Goal: Ask a question: Seek information or help from site administrators or community

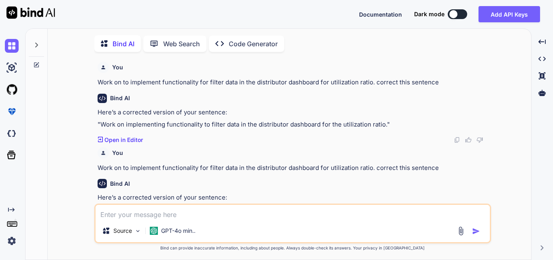
scroll to position [26, 0]
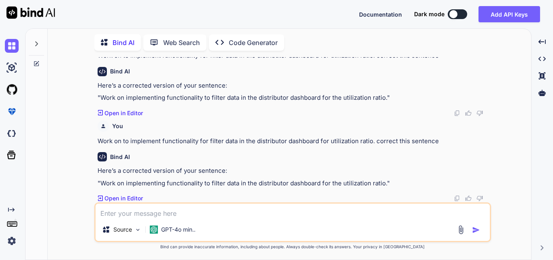
click at [124, 212] on textarea at bounding box center [293, 210] width 394 height 15
paste textarea "@extends('[DOMAIN_NAME]') @section('title', 'Clinic Reporting') @push('style') …"
type textarea "@extends('[DOMAIN_NAME]') @section('title', 'Clinic Reporting') @push('style') …"
type textarea "x"
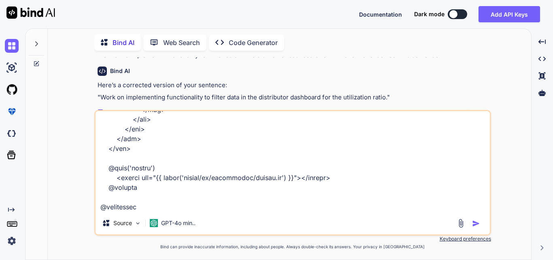
type textarea "@extends('[DOMAIN_NAME]') @section('title', 'Clinic Reporting') @push('style') …"
type textarea "x"
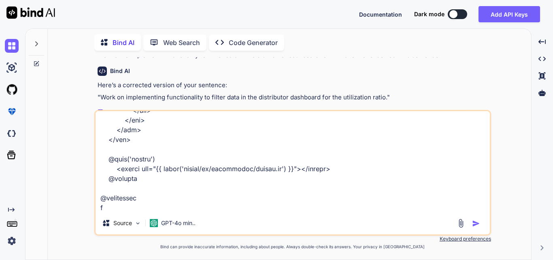
type textarea "@extends('[DOMAIN_NAME]') @section('title', 'Clinic Reporting') @push('style') …"
type textarea "x"
type textarea "@extends('[DOMAIN_NAME]') @section('title', 'Clinic Reporting') @push('style') …"
type textarea "x"
type textarea "@extends('[DOMAIN_NAME]') @section('title', 'Clinic Reporting') @push('style') …"
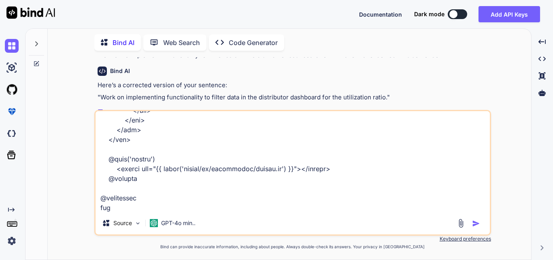
type textarea "x"
type textarea "@extends('[DOMAIN_NAME]') @section('title', 'Clinic Reporting') @push('style') …"
type textarea "x"
type textarea "@extends('[DOMAIN_NAME]') @section('title', 'Clinic Reporting') @push('style') …"
type textarea "x"
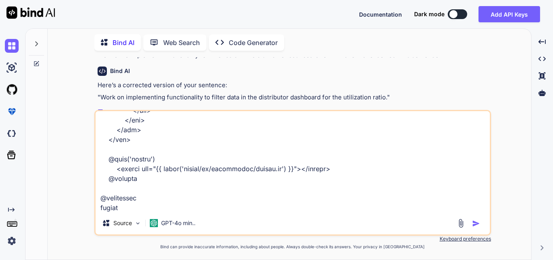
type textarea "@extends('[DOMAIN_NAME]') @section('title', 'Clinic Reporting') @push('style') …"
type textarea "x"
type textarea "@extends('[DOMAIN_NAME]') @section('title', 'Clinic Reporting') @push('style') …"
type textarea "x"
type textarea "@extends('[DOMAIN_NAME]') @section('title', 'Clinic Reporting') @push('style') …"
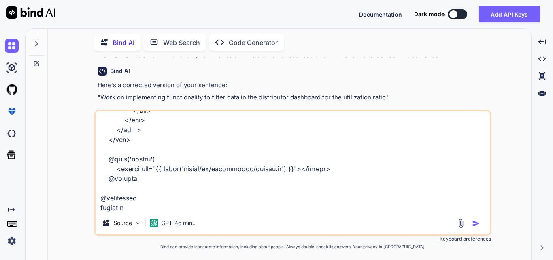
type textarea "x"
type textarea "@extends('[DOMAIN_NAME]') @section('title', 'Clinic Reporting') @push('style') …"
type textarea "x"
type textarea "@extends('[DOMAIN_NAME]') @section('title', 'Clinic Reporting') @push('style') …"
type textarea "x"
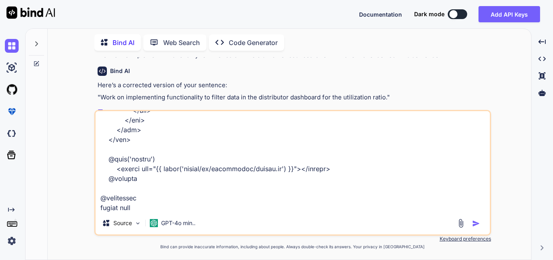
type textarea "@extends('[DOMAIN_NAME]') @section('title', 'Clinic Reporting') @push('style') …"
type textarea "x"
type textarea "@extends('[DOMAIN_NAME]') @section('title', 'Clinic Reporting') @push('style') …"
type textarea "x"
type textarea "@extends('[DOMAIN_NAME]') @section('title', 'Clinic Reporting') @push('style') …"
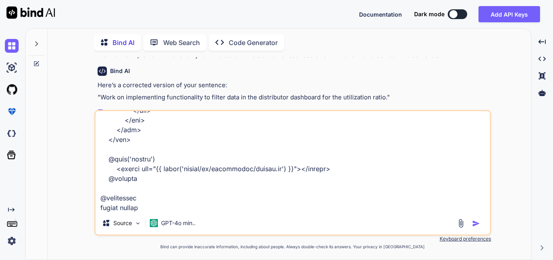
type textarea "x"
type textarea "@extends('[DOMAIN_NAME]') @section('title', 'Clinic Reporting') @push('style') …"
type textarea "x"
type textarea "@extends('[DOMAIN_NAME]') @section('title', 'Clinic Reporting') @push('style') …"
type textarea "x"
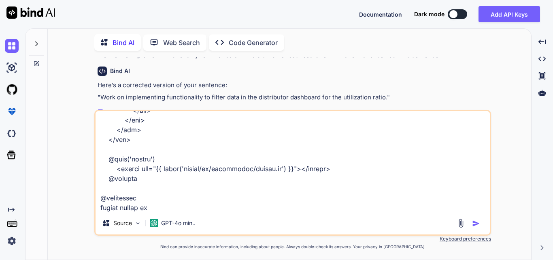
type textarea "@extends('[DOMAIN_NAME]') @section('title', 'Clinic Reporting') @push('style') …"
type textarea "x"
type textarea "@extends('[DOMAIN_NAME]') @section('title', 'Clinic Reporting') @push('style') …"
type textarea "x"
type textarea "@extends('[DOMAIN_NAME]') @section('title', 'Clinic Reporting') @push('style') …"
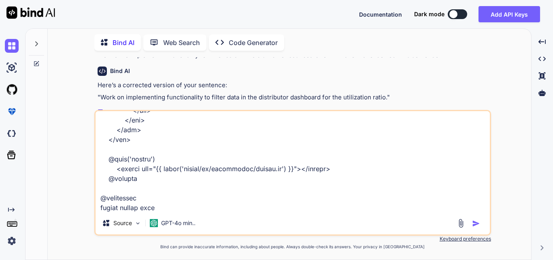
type textarea "x"
type textarea "@extends('[DOMAIN_NAME]') @section('title', 'Clinic Reporting') @push('style') …"
type textarea "x"
paste textarea "@extends('layouts.distributor') @section('title', 'Distributor Reporting') @pus…"
type textarea "@extends('[DOMAIN_NAME]') @section('title', 'Clinic Reporting') @push('style') …"
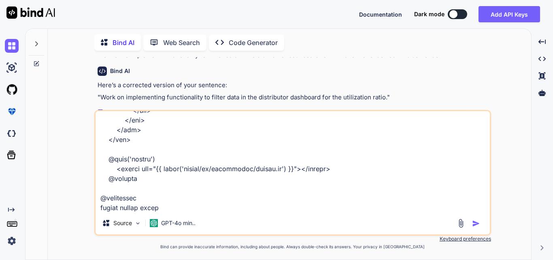
type textarea "x"
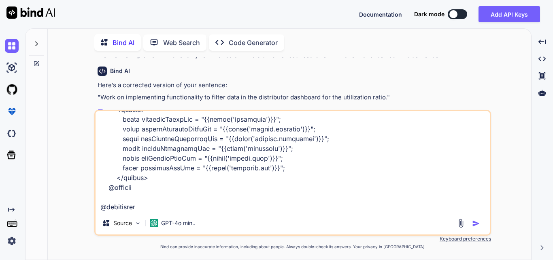
type textarea "@extends('[DOMAIN_NAME]') @section('title', 'Clinic Reporting') @push('style') …"
type textarea "x"
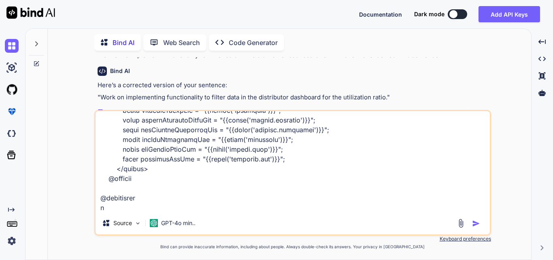
type textarea "@extends('[DOMAIN_NAME]') @section('title', 'Clinic Reporting') @push('style') …"
type textarea "x"
type textarea "@extends('[DOMAIN_NAME]') @section('title', 'Clinic Reporting') @push('style') …"
type textarea "x"
type textarea "@extends('[DOMAIN_NAME]') @section('title', 'Clinic Reporting') @push('style') …"
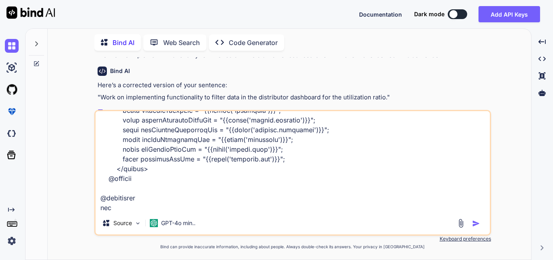
type textarea "x"
type textarea "@extends('[DOMAIN_NAME]') @section('title', 'Clinic Reporting') @push('style') …"
type textarea "x"
type textarea "@extends('[DOMAIN_NAME]') @section('title', 'Clinic Reporting') @push('style') …"
type textarea "x"
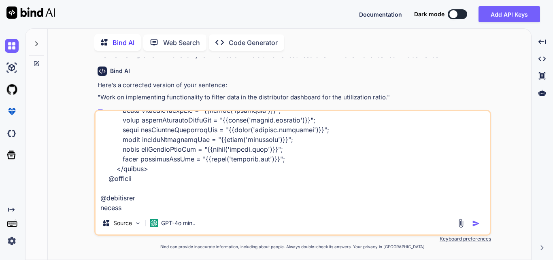
type textarea "@extends('[DOMAIN_NAME]') @section('title', 'Clinic Reporting') @push('style') …"
type textarea "x"
type textarea "@extends('[DOMAIN_NAME]') @section('title', 'Clinic Reporting') @push('style') …"
type textarea "x"
type textarea "@extends('[DOMAIN_NAME]') @section('title', 'Clinic Reporting') @push('style') …"
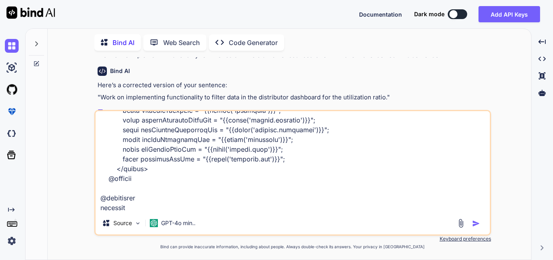
type textarea "x"
type textarea "@extends('[DOMAIN_NAME]') @section('title', 'Clinic Reporting') @push('style') …"
type textarea "x"
type textarea "@extends('[DOMAIN_NAME]') @section('title', 'Clinic Reporting') @push('style') …"
type textarea "x"
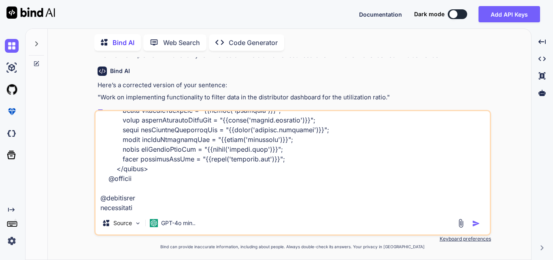
type textarea "@extends('[DOMAIN_NAME]') @section('title', 'Clinic Reporting') @push('style') …"
type textarea "x"
type textarea "@extends('[DOMAIN_NAME]') @section('title', 'Clinic Reporting') @push('style') …"
type textarea "x"
type textarea "@extends('[DOMAIN_NAME]') @section('title', 'Clinic Reporting') @push('style') …"
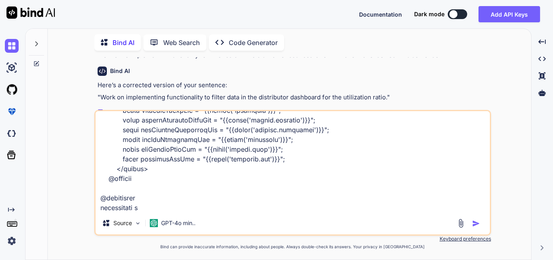
type textarea "x"
type textarea "@extends('[DOMAIN_NAME]') @section('title', 'Clinic Reporting') @push('style') …"
type textarea "x"
type textarea "@extends('[DOMAIN_NAME]') @section('title', 'Clinic Reporting') @push('style') …"
type textarea "x"
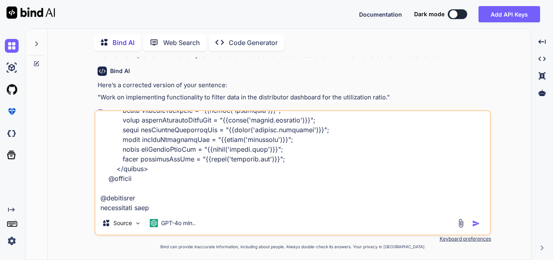
type textarea "@extends('[DOMAIN_NAME]') @section('title', 'Clinic Reporting') @push('style') …"
type textarea "x"
type textarea "@extends('[DOMAIN_NAME]') @section('title', 'Clinic Reporting') @push('style') …"
type textarea "x"
type textarea "@extends('[DOMAIN_NAME]') @section('title', 'Clinic Reporting') @push('style') …"
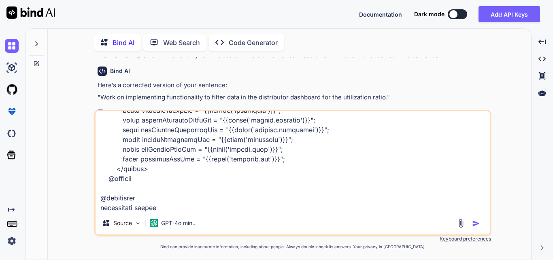
type textarea "x"
type textarea "@extends('[DOMAIN_NAME]') @section('title', 'Clinic Reporting') @push('style') …"
type textarea "x"
type textarea "@extends('[DOMAIN_NAME]') @section('title', 'Clinic Reporting') @push('style') …"
type textarea "x"
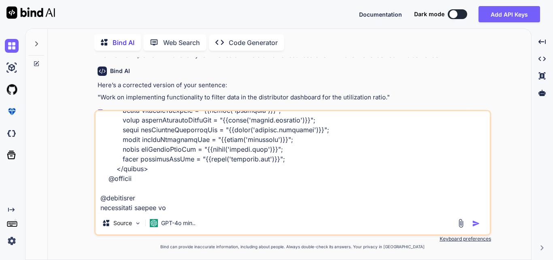
type textarea "@extends('[DOMAIN_NAME]') @section('title', 'Clinic Reporting') @push('style') …"
type textarea "x"
type textarea "@extends('[DOMAIN_NAME]') @section('title', 'Clinic Reporting') @push('style') …"
type textarea "x"
type textarea "@extends('[DOMAIN_NAME]') @section('title', 'Clinic Reporting') @push('style') …"
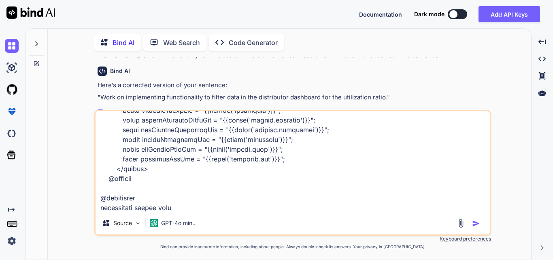
type textarea "x"
type textarea "@extends('[DOMAIN_NAME]') @section('title', 'Clinic Reporting') @push('style') …"
type textarea "x"
type textarea "@extends('[DOMAIN_NAME]') @section('title', 'Clinic Reporting') @push('style') …"
type textarea "x"
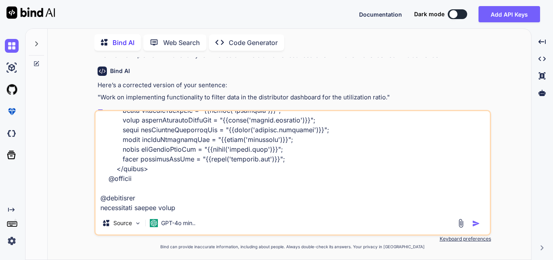
type textarea "@extends('[DOMAIN_NAME]') @section('title', 'Clinic Reporting') @push('style') …"
type textarea "x"
type textarea "@extends('[DOMAIN_NAME]') @section('title', 'Clinic Reporting') @push('style') …"
type textarea "x"
type textarea "@extends('[DOMAIN_NAME]') @section('title', 'Clinic Reporting') @push('style') …"
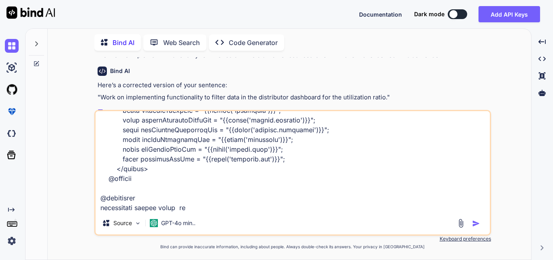
type textarea "x"
type textarea "@extends('[DOMAIN_NAME]') @section('title', 'Clinic Reporting') @push('style') …"
type textarea "x"
type textarea "@extends('[DOMAIN_NAME]') @section('title', 'Clinic Reporting') @push('style') …"
type textarea "x"
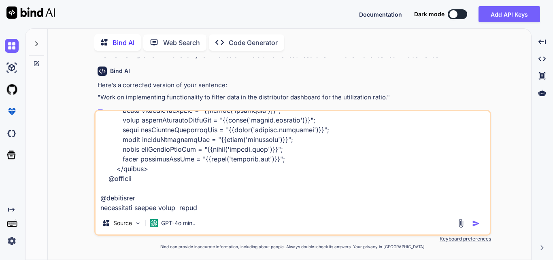
type textarea "@extends('[DOMAIN_NAME]') @section('title', 'Clinic Reporting') @push('style') …"
type textarea "x"
type textarea "@extends('[DOMAIN_NAME]') @section('title', 'Clinic Reporting') @push('style') …"
type textarea "x"
type textarea "@extends('[DOMAIN_NAME]') @section('title', 'Clinic Reporting') @push('style') …"
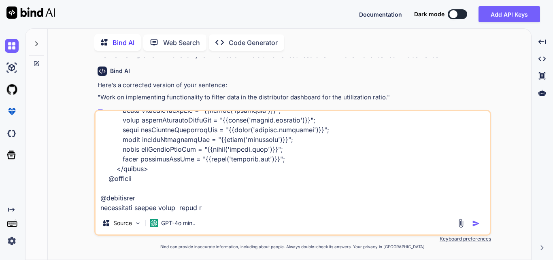
type textarea "x"
type textarea "@extends('[DOMAIN_NAME]') @section('title', 'Clinic Reporting') @push('style') …"
type textarea "x"
type textarea "@extends('[DOMAIN_NAME]') @section('title', 'Clinic Reporting') @push('style') …"
type textarea "x"
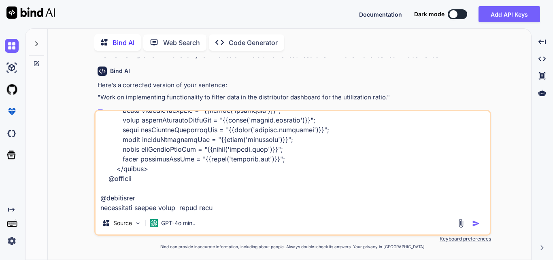
type textarea "@extends('[DOMAIN_NAME]') @section('title', 'Clinic Reporting') @push('style') …"
type textarea "x"
type textarea "@extends('[DOMAIN_NAME]') @section('title', 'Clinic Reporting') @push('style') …"
type textarea "x"
type textarea "@extends('[DOMAIN_NAME]') @section('title', 'Clinic Reporting') @push('style') …"
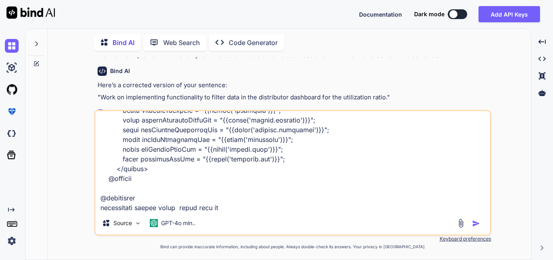
type textarea "x"
type textarea "@extends('[DOMAIN_NAME]') @section('title', 'Clinic Reporting') @push('style') …"
type textarea "x"
type textarea "@extends('[DOMAIN_NAME]') @section('title', 'Clinic Reporting') @push('style') …"
type textarea "x"
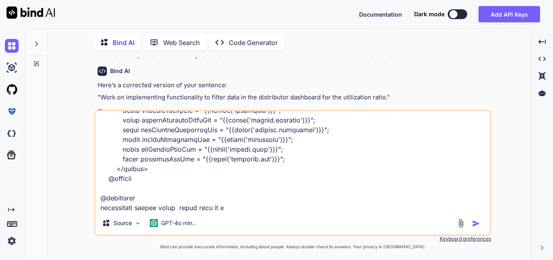
type textarea "@extends('[DOMAIN_NAME]') @section('title', 'Clinic Reporting') @push('style') …"
type textarea "x"
type textarea "@extends('[DOMAIN_NAME]') @section('title', 'Clinic Reporting') @push('style') …"
type textarea "x"
type textarea "@extends('[DOMAIN_NAME]') @section('title', 'Clinic Reporting') @push('style') …"
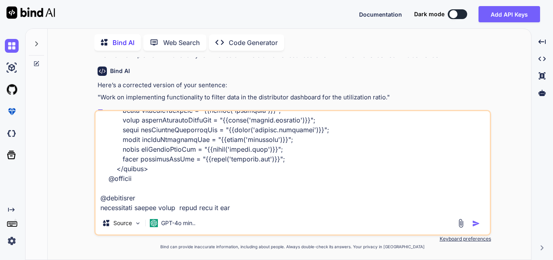
type textarea "x"
type textarea "@extends('[DOMAIN_NAME]') @section('title', 'Clinic Reporting') @push('style') …"
type textarea "x"
type textarea "@extends('[DOMAIN_NAME]') @section('title', 'Clinic Reporting') @push('style') …"
type textarea "x"
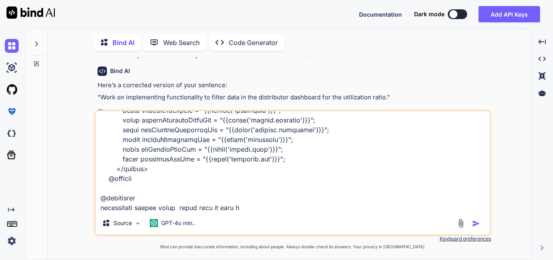
type textarea "@extends('[DOMAIN_NAME]') @section('title', 'Clinic Reporting') @push('style') …"
type textarea "x"
type textarea "@extends('[DOMAIN_NAME]') @section('title', 'Clinic Reporting') @push('style') …"
type textarea "x"
type textarea "@extends('[DOMAIN_NAME]') @section('title', 'Clinic Reporting') @push('style') …"
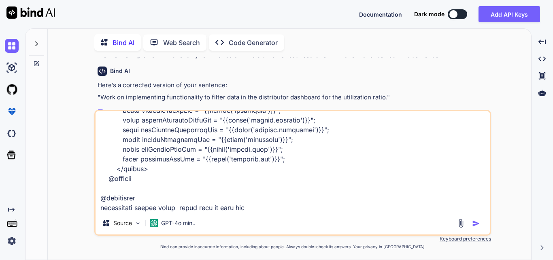
type textarea "x"
type textarea "@extends('[DOMAIN_NAME]') @section('title', 'Clinic Reporting') @push('style') …"
type textarea "x"
type textarea "@extends('[DOMAIN_NAME]') @section('title', 'Clinic Reporting') @push('style') …"
type textarea "x"
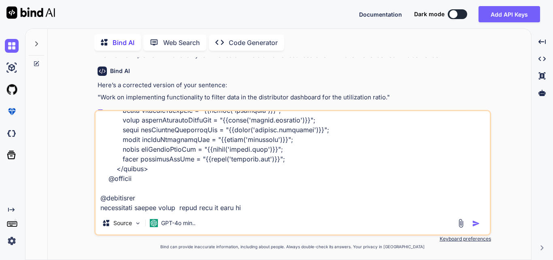
type textarea "@extends('[DOMAIN_NAME]') @section('title', 'Clinic Reporting') @push('style') …"
type textarea "x"
type textarea "@extends('[DOMAIN_NAME]') @section('title', 'Clinic Reporting') @push('style') …"
type textarea "x"
type textarea "@extends('[DOMAIN_NAME]') @section('title', 'Clinic Reporting') @push('style') …"
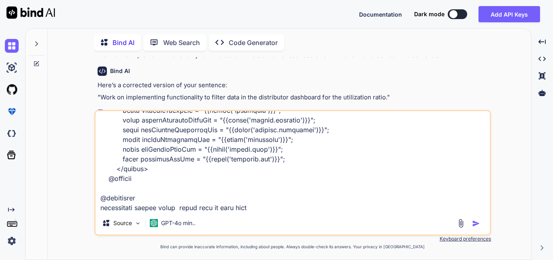
type textarea "x"
type textarea "@extends('[DOMAIN_NAME]') @section('title', 'Clinic Reporting') @push('style') …"
type textarea "x"
type textarea "@extends('[DOMAIN_NAME]') @section('title', 'Clinic Reporting') @push('style') …"
type textarea "x"
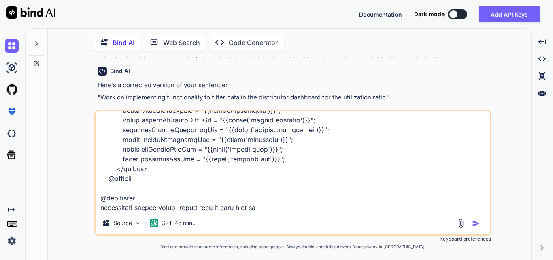
type textarea "@extends('[DOMAIN_NAME]') @section('title', 'Clinic Reporting') @push('style') …"
type textarea "x"
type textarea "@extends('[DOMAIN_NAME]') @section('title', 'Clinic Reporting') @push('style') …"
type textarea "x"
type textarea "@extends('[DOMAIN_NAME]') @section('title', 'Clinic Reporting') @push('style') …"
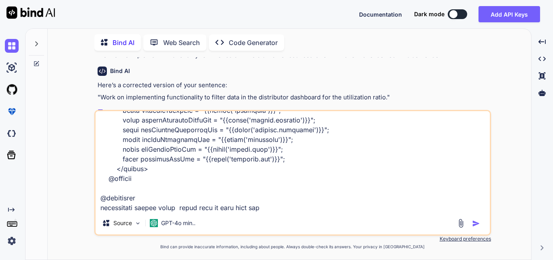
type textarea "x"
type textarea "@extends('[DOMAIN_NAME]') @section('title', 'Clinic Reporting') @push('style') …"
type textarea "x"
type textarea "@extends('[DOMAIN_NAME]') @section('title', 'Clinic Reporting') @push('style') …"
type textarea "x"
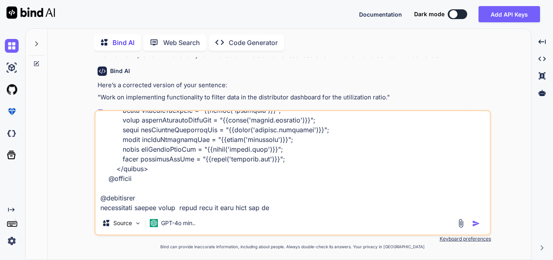
type textarea "@extends('[DOMAIN_NAME]') @section('title', 'Clinic Reporting') @push('style') …"
type textarea "x"
type textarea "@extends('[DOMAIN_NAME]') @section('title', 'Clinic Reporting') @push('style') …"
type textarea "x"
type textarea "@extends('[DOMAIN_NAME]') @section('title', 'Clinic Reporting') @push('style') …"
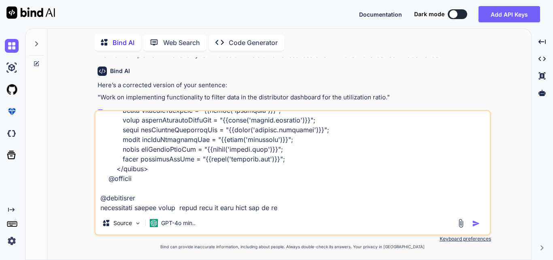
type textarea "x"
type textarea "@extends('[DOMAIN_NAME]') @section('title', 'Clinic Reporting') @push('style') …"
type textarea "x"
type textarea "@extends('[DOMAIN_NAME]') @section('title', 'Clinic Reporting') @push('style') …"
type textarea "x"
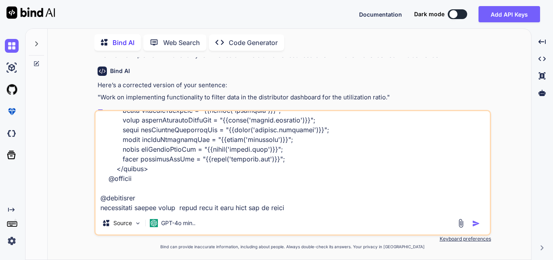
type textarea "@extends('[DOMAIN_NAME]') @section('title', 'Clinic Reporting') @push('style') …"
type textarea "x"
type textarea "@extends('[DOMAIN_NAME]') @section('title', 'Clinic Reporting') @push('style') …"
type textarea "x"
type textarea "@extends('[DOMAIN_NAME]') @section('title', 'Clinic Reporting') @push('style') …"
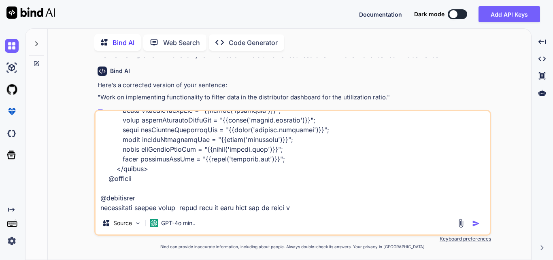
type textarea "x"
type textarea "@extends('[DOMAIN_NAME]') @section('title', 'Clinic Reporting') @push('style') …"
type textarea "x"
type textarea "@extends('[DOMAIN_NAME]') @section('title', 'Clinic Reporting') @push('style') …"
type textarea "x"
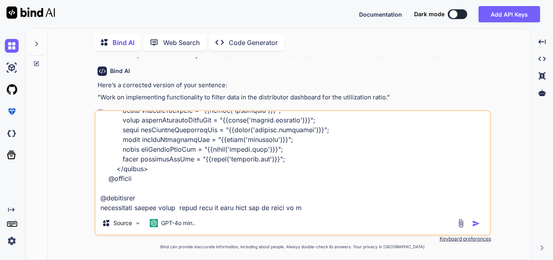
type textarea "@extends('[DOMAIN_NAME]') @section('title', 'Clinic Reporting') @push('style') …"
type textarea "x"
type textarea "@extends('[DOMAIN_NAME]') @section('title', 'Clinic Reporting') @push('style') …"
type textarea "x"
type textarea "@extends('[DOMAIN_NAME]') @section('title', 'Clinic Reporting') @push('style') …"
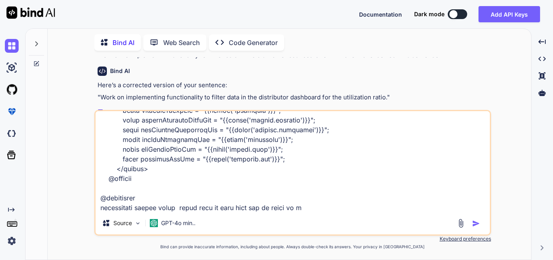
type textarea "x"
type textarea "@extends('[DOMAIN_NAME]') @section('title', 'Clinic Reporting') @push('style') …"
type textarea "x"
type textarea "@extends('[DOMAIN_NAME]') @section('title', 'Clinic Reporting') @push('style') …"
type textarea "x"
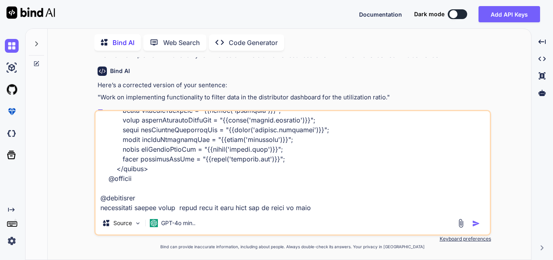
type textarea "@extends('[DOMAIN_NAME]') @section('title', 'Clinic Reporting') @push('style') …"
type textarea "x"
type textarea "@extends('[DOMAIN_NAME]') @section('title', 'Clinic Reporting') @push('style') …"
type textarea "x"
click at [215, 210] on textarea at bounding box center [293, 161] width 394 height 100
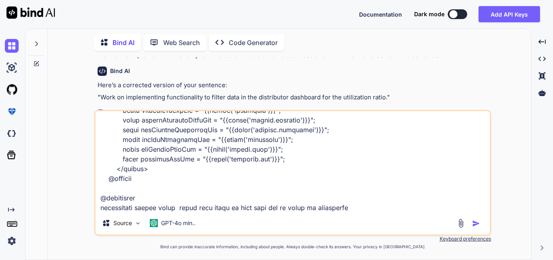
click at [358, 204] on textarea at bounding box center [293, 161] width 394 height 100
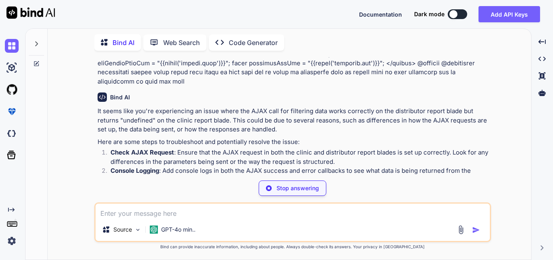
scroll to position [432, 0]
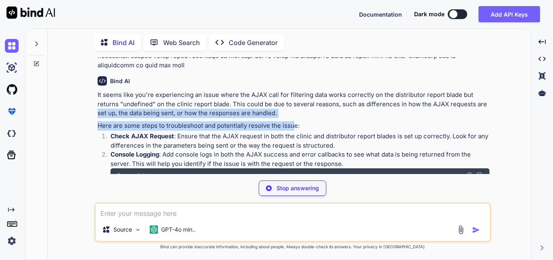
drag, startPoint x: 94, startPoint y: 104, endPoint x: 292, endPoint y: 110, distance: 198.5
click at [292, 110] on div "You Work on to implement functionality for filter data in the distributor dashb…" at bounding box center [292, 158] width 397 height 202
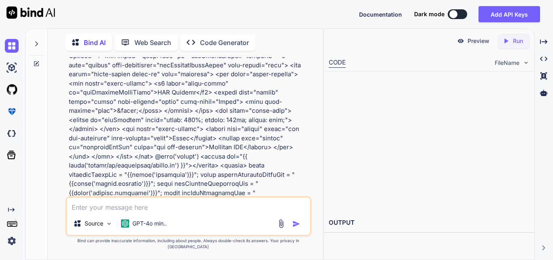
click at [295, 104] on p at bounding box center [189, 24] width 241 height 419
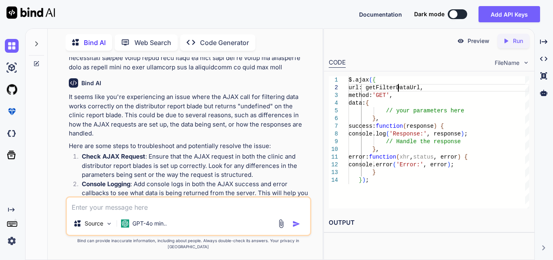
scroll to position [0, 0]
click at [400, 90] on div "$.ajax ( { url: getFilterDataUrl, method: 'GET' , data: { // your parameters he…" at bounding box center [439, 142] width 181 height 132
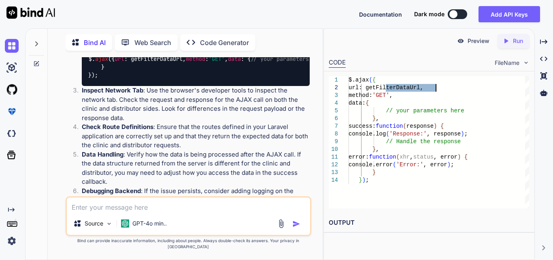
scroll to position [773, 0]
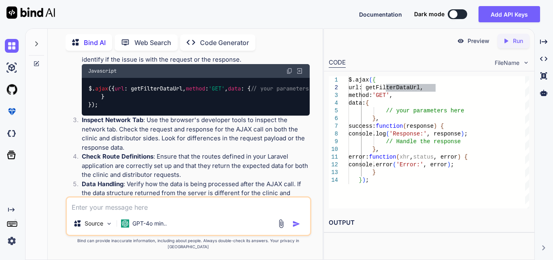
click at [138, 211] on textarea at bounding box center [188, 204] width 243 height 15
paste textarea "getFilterDataUrl is not defined"
click at [173, 212] on textarea "getFilterDataUrl is not defined" at bounding box center [188, 204] width 243 height 15
paste textarea "$('#filterBtn').click(function () { alert('sdf'); console.log(getFilterDataUrl)…"
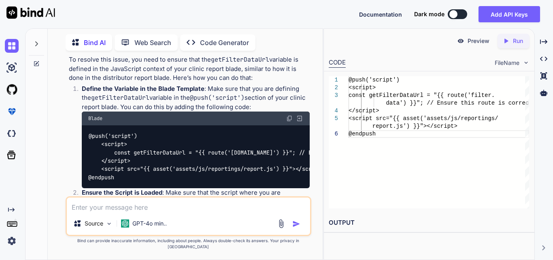
scroll to position [1488, 0]
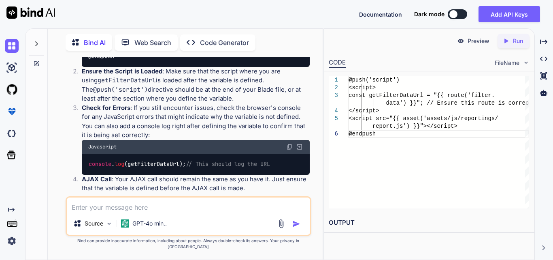
drag, startPoint x: 117, startPoint y: 93, endPoint x: 187, endPoint y: 94, distance: 69.7
click at [187, 60] on code "@push('script') <script> const getFilterDataUrl = "{{ route('[DOMAIN_NAME]') }}…" at bounding box center [243, 36] width 311 height 50
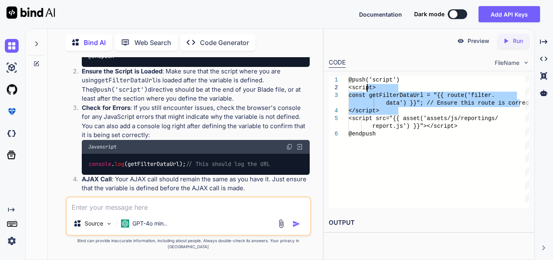
drag, startPoint x: 401, startPoint y: 110, endPoint x: 366, endPoint y: 88, distance: 41.5
click at [366, 88] on div "@push('script') <script> const getFilterDataUrl = "{{ route('fil ter. </script>…" at bounding box center [439, 142] width 181 height 132
click at [127, 212] on textarea at bounding box center [188, 204] width 243 height 15
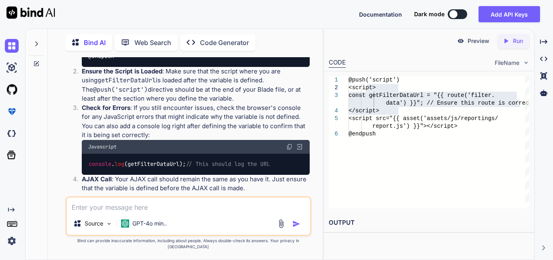
paste textarea "@extends('layouts.distributor') @section('title', 'Distributor Reporting') @pus…"
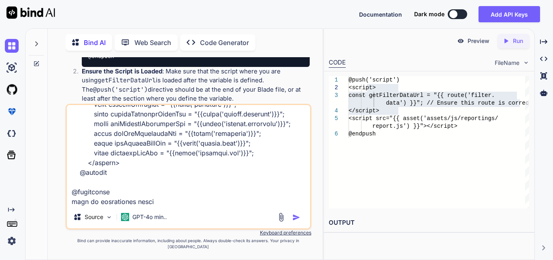
paste textarea "@extends('[DOMAIN_NAME]') @section('title', 'Clinic Reporting') @push('style') …"
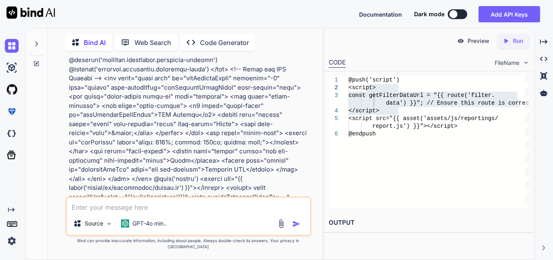
scroll to position [2391, 0]
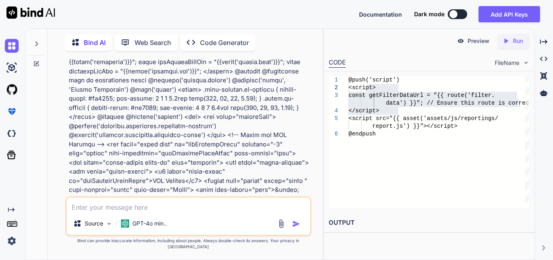
drag, startPoint x: 183, startPoint y: 124, endPoint x: 143, endPoint y: 113, distance: 41.7
click at [143, 113] on p at bounding box center [189, 80] width 241 height 465
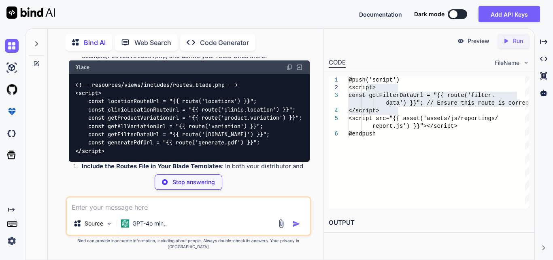
scroll to position [2741, 0]
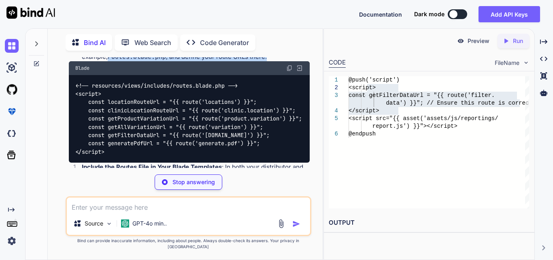
drag, startPoint x: 83, startPoint y: 113, endPoint x: 243, endPoint y: 113, distance: 159.9
click at [243, 61] on li "Create a Separate Blade File for Routes : Create a new Blade file, for example,…" at bounding box center [192, 52] width 234 height 18
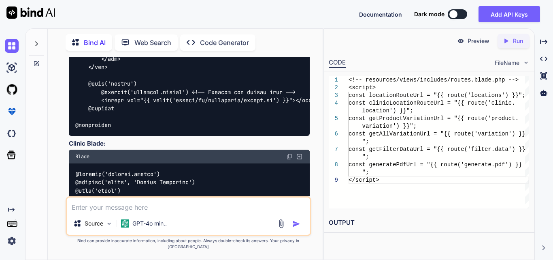
scroll to position [3308, 0]
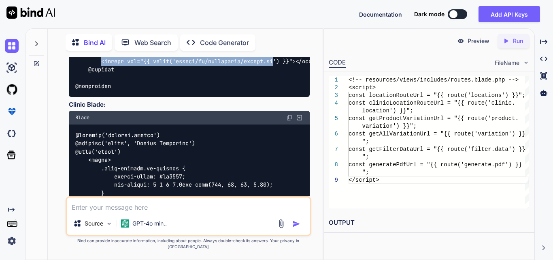
drag, startPoint x: 101, startPoint y: 120, endPoint x: 278, endPoint y: 119, distance: 176.5
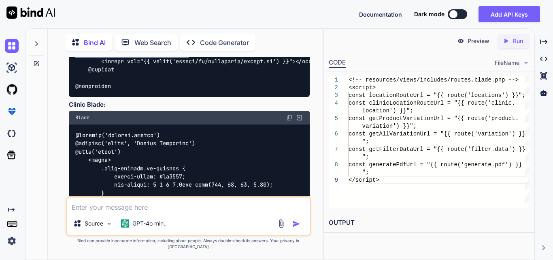
drag, startPoint x: 191, startPoint y: 111, endPoint x: 71, endPoint y: 110, distance: 120.3
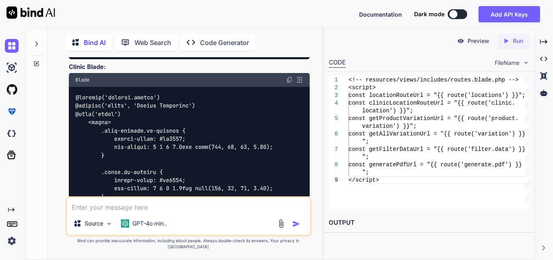
scroll to position [3349, 0]
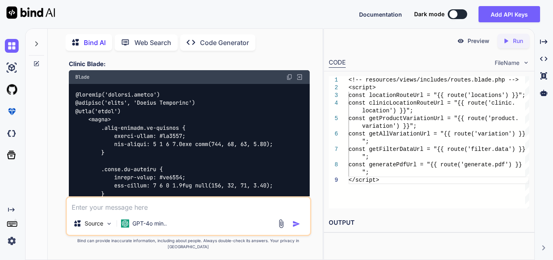
drag, startPoint x: 241, startPoint y: 108, endPoint x: 143, endPoint y: 113, distance: 98.1
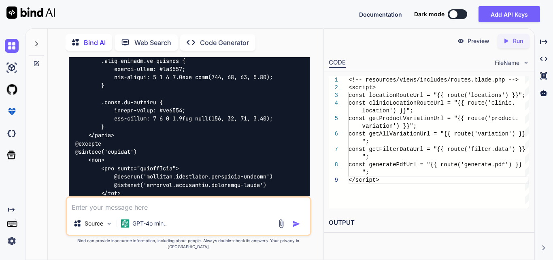
scroll to position [3335, 0]
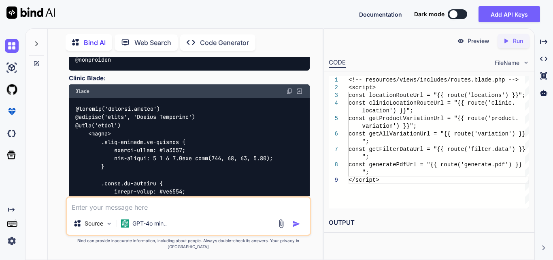
drag, startPoint x: 101, startPoint y: 85, endPoint x: 190, endPoint y: 83, distance: 89.5
copy code "@include('includes.routes')"
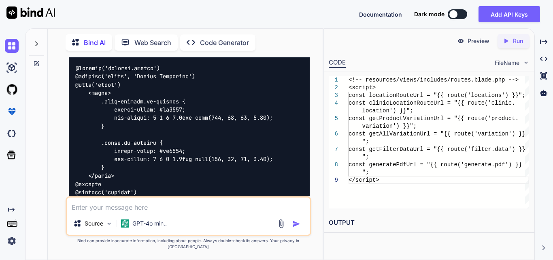
scroll to position [3294, 0]
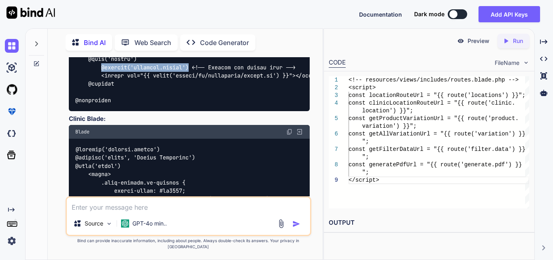
copy code "@include('includes.routes')"
click at [149, 209] on textarea at bounding box center [188, 204] width 243 height 15
paste textarea "View [includes.components.reporting-fliter-routes] not found."
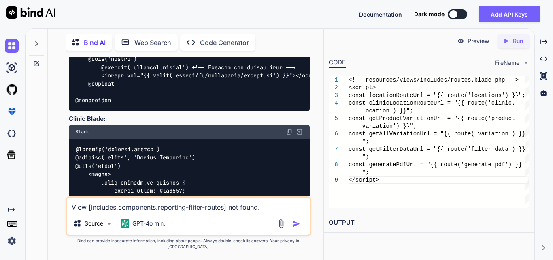
click at [297, 228] on img "button" at bounding box center [296, 223] width 8 height 8
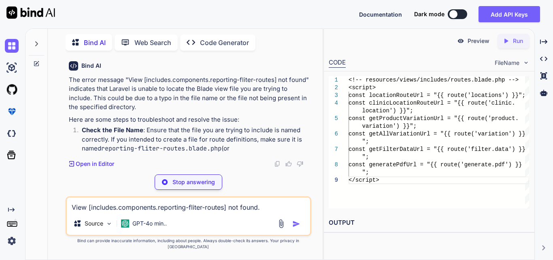
scroll to position [3950, 0]
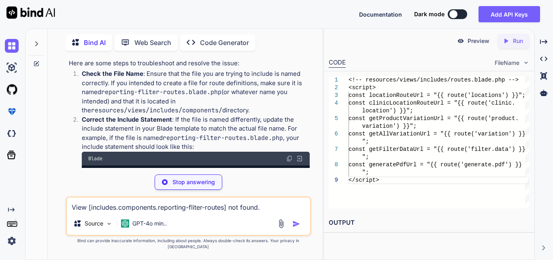
drag, startPoint x: 206, startPoint y: 94, endPoint x: 282, endPoint y: 100, distance: 76.3
click at [282, 55] on p "The error message "View [includes.components.reporting-fliter-routes] not found…" at bounding box center [189, 37] width 241 height 36
click at [164, 55] on p "The error message "View [includes.components.reporting-fliter-routes] not found…" at bounding box center [189, 37] width 241 height 36
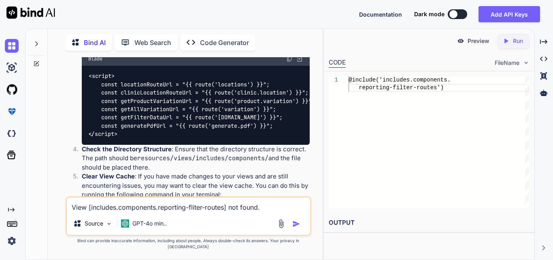
scroll to position [4233, 0]
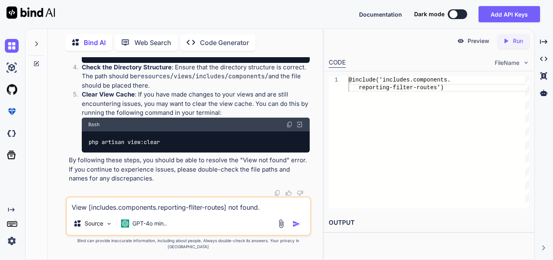
click at [166, 211] on textarea "View [includes.components.reporting-fliter-routes] not found." at bounding box center [188, 204] width 243 height 15
drag, startPoint x: 84, startPoint y: 166, endPoint x: 169, endPoint y: 172, distance: 85.2
click at [169, 152] on div "php artisan view:clear" at bounding box center [196, 141] width 228 height 21
copy code "php artisan view:clear"
